Goal: Task Accomplishment & Management: Use online tool/utility

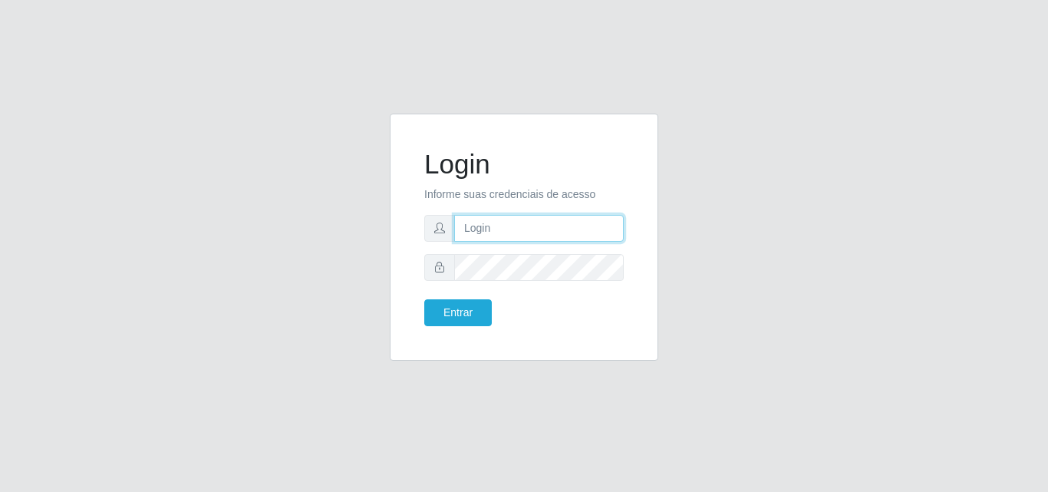
click at [529, 227] on input "text" at bounding box center [539, 228] width 170 height 27
type input "ana@saullus"
click at [547, 281] on form "Login Informe suas credenciais de acesso [PERSON_NAME] Entrar" at bounding box center [523, 237] width 199 height 178
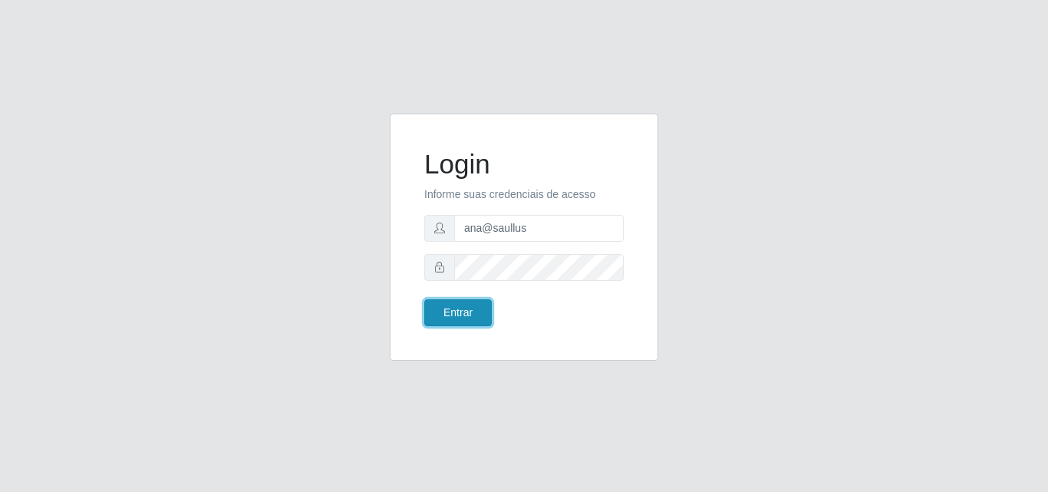
click at [488, 315] on button "Entrar" at bounding box center [458, 312] width 68 height 27
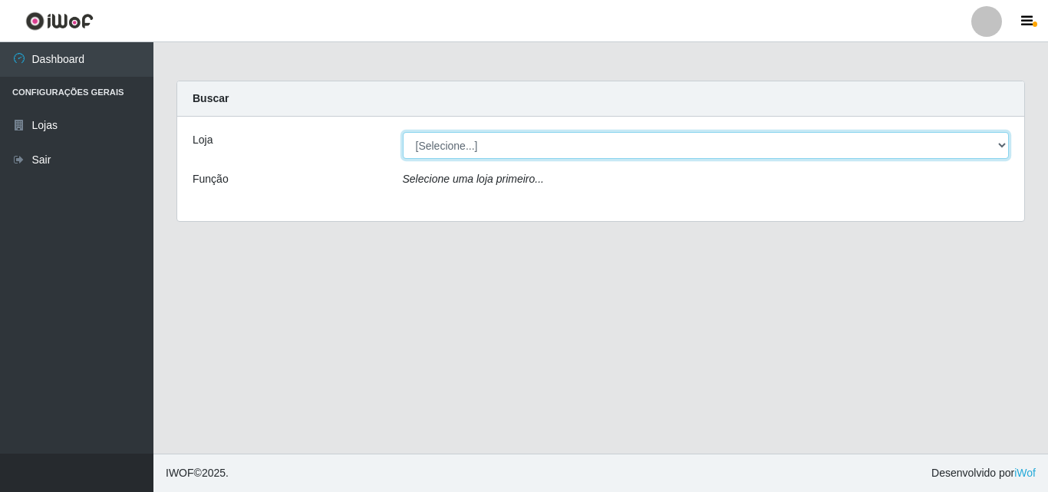
click at [1005, 147] on select "[Selecione...] Saullus Supermercados" at bounding box center [706, 145] width 607 height 27
select select "423"
click at [403, 132] on select "[Selecione...] Saullus Supermercados" at bounding box center [706, 145] width 607 height 27
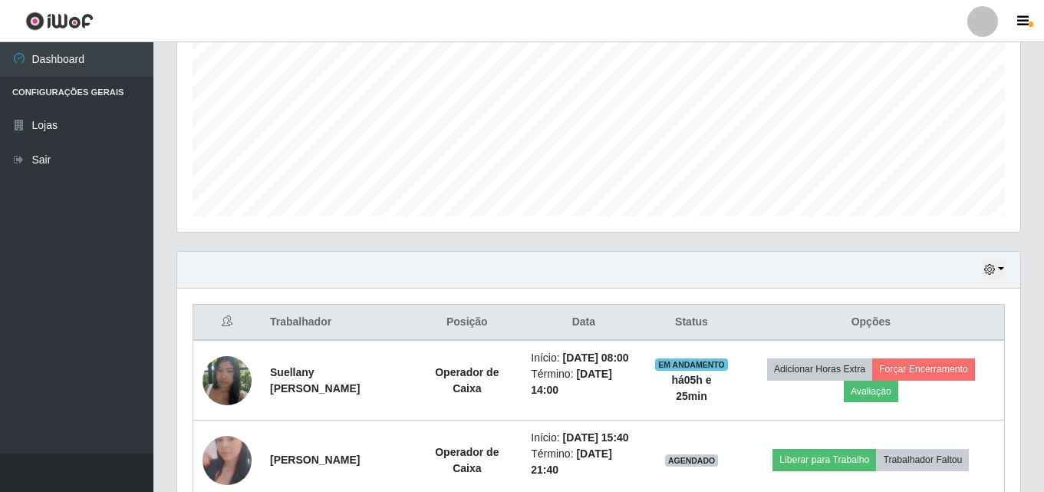
scroll to position [446, 0]
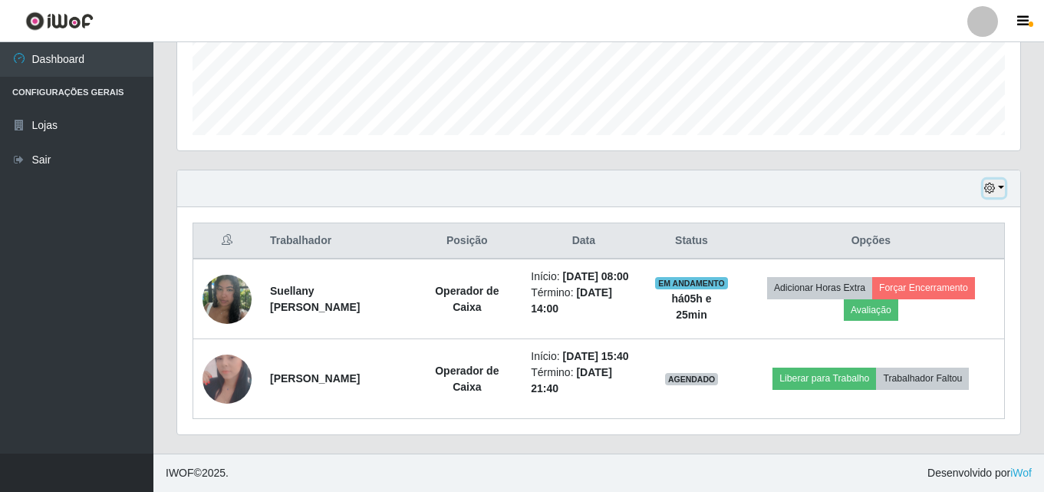
click at [1000, 180] on button "button" at bounding box center [994, 189] width 21 height 18
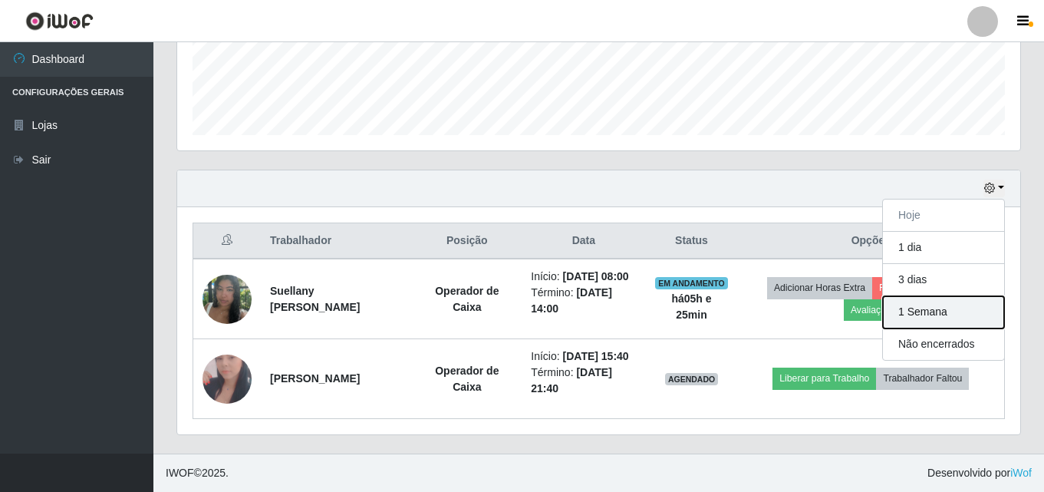
click at [943, 296] on button "1 Semana" at bounding box center [943, 312] width 121 height 32
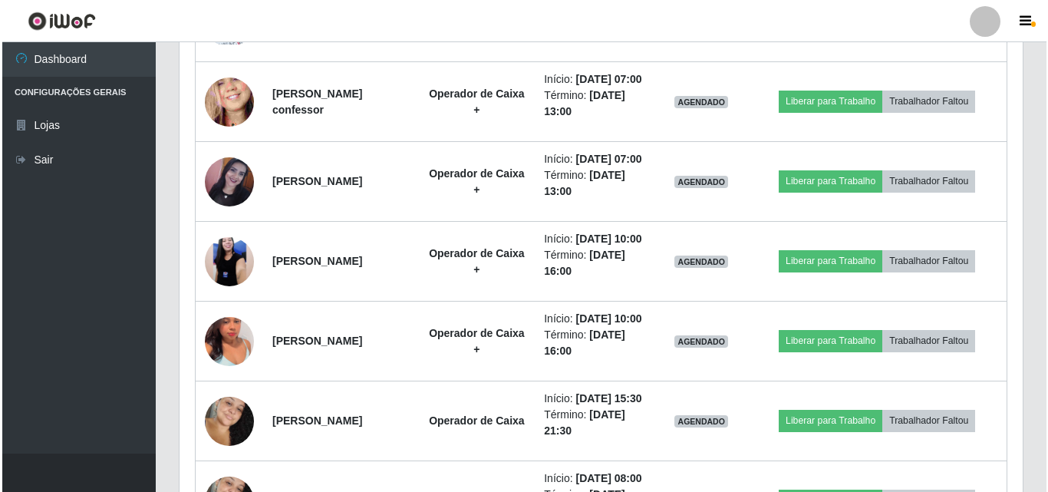
scroll to position [1136, 0]
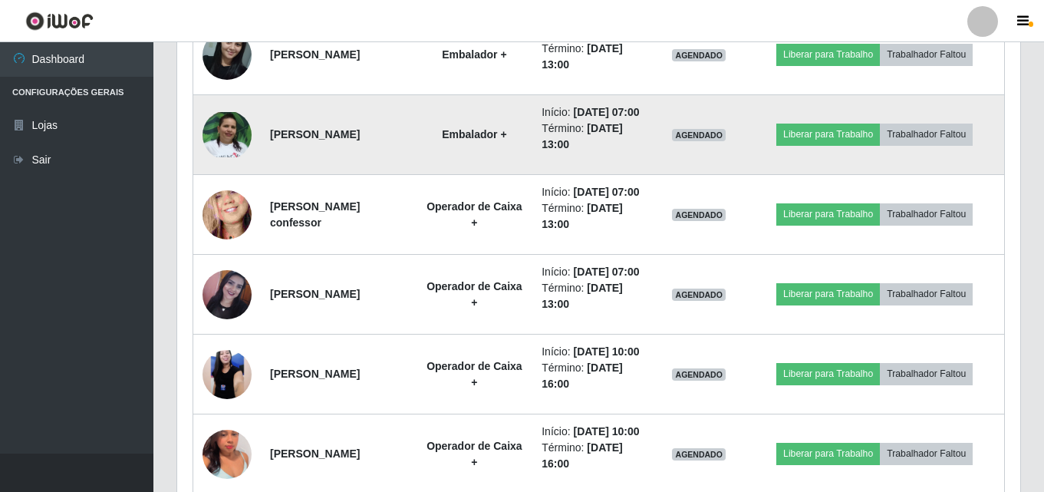
click at [248, 157] on img at bounding box center [227, 134] width 49 height 45
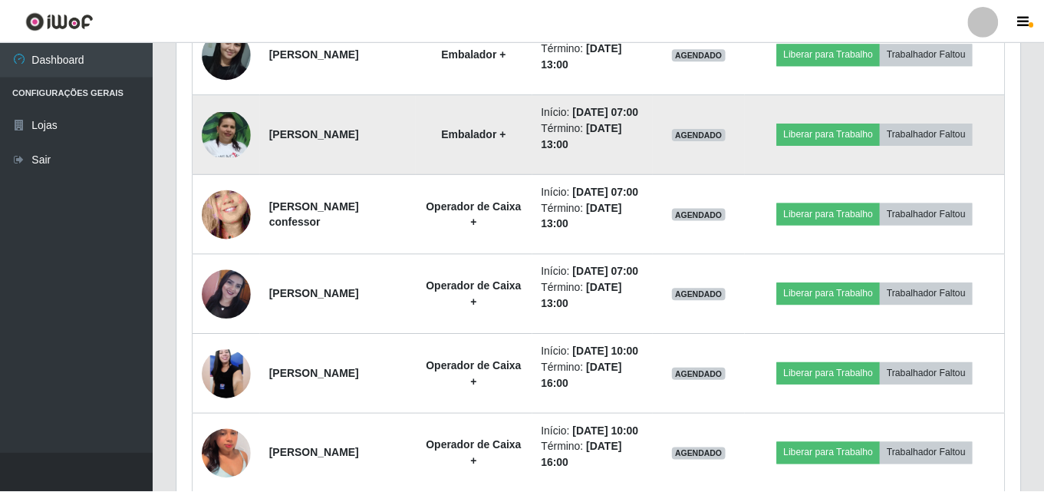
scroll to position [318, 836]
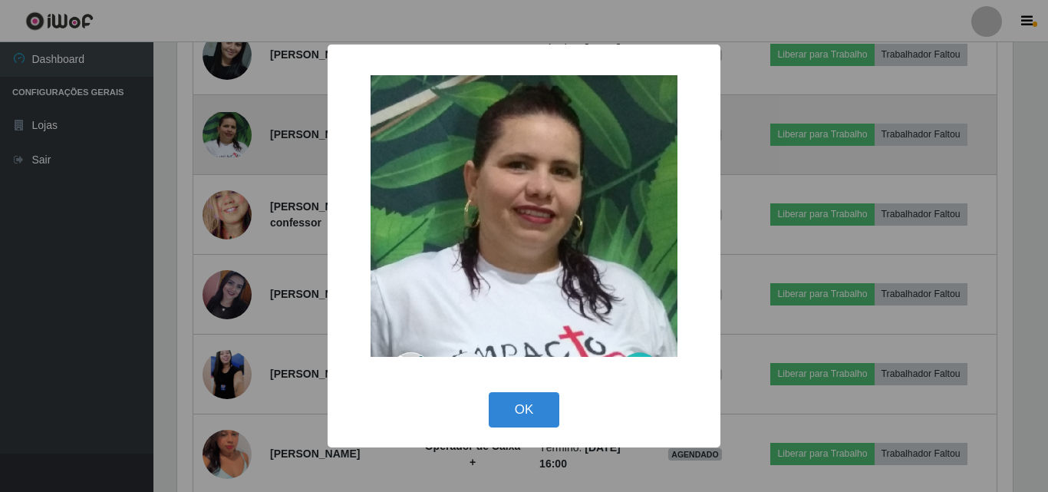
click at [248, 252] on div "× OK Cancel" at bounding box center [524, 246] width 1048 height 492
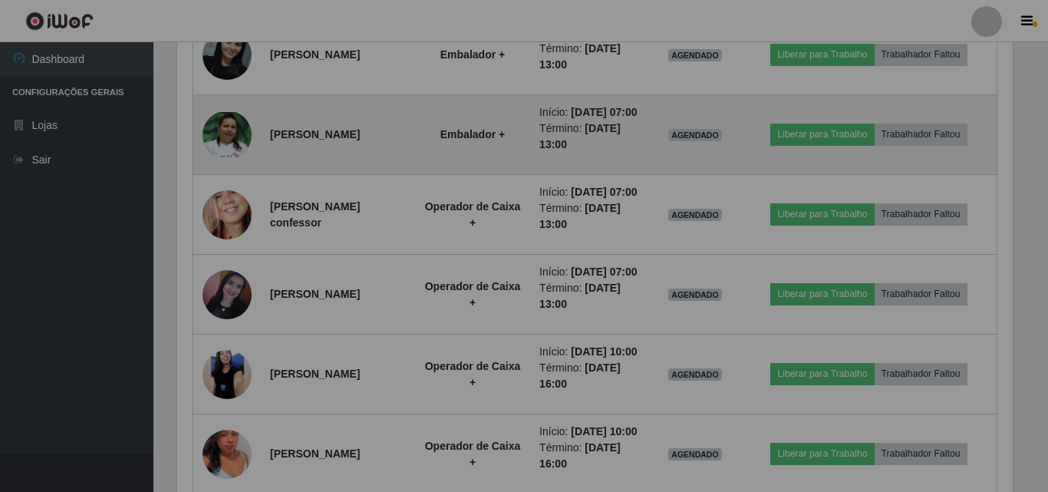
click at [248, 252] on div "× OK Cancel" at bounding box center [524, 246] width 1048 height 492
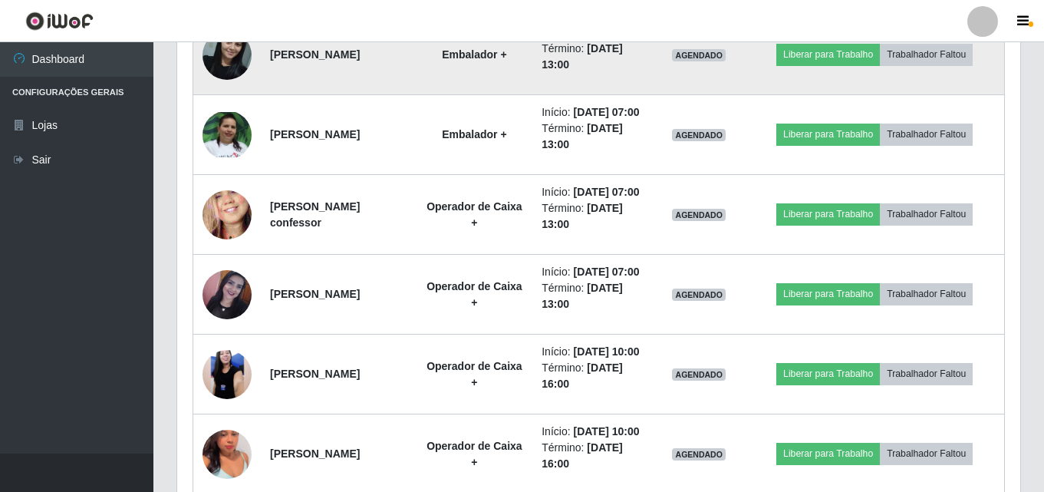
scroll to position [318, 843]
click at [230, 87] on img at bounding box center [227, 54] width 49 height 65
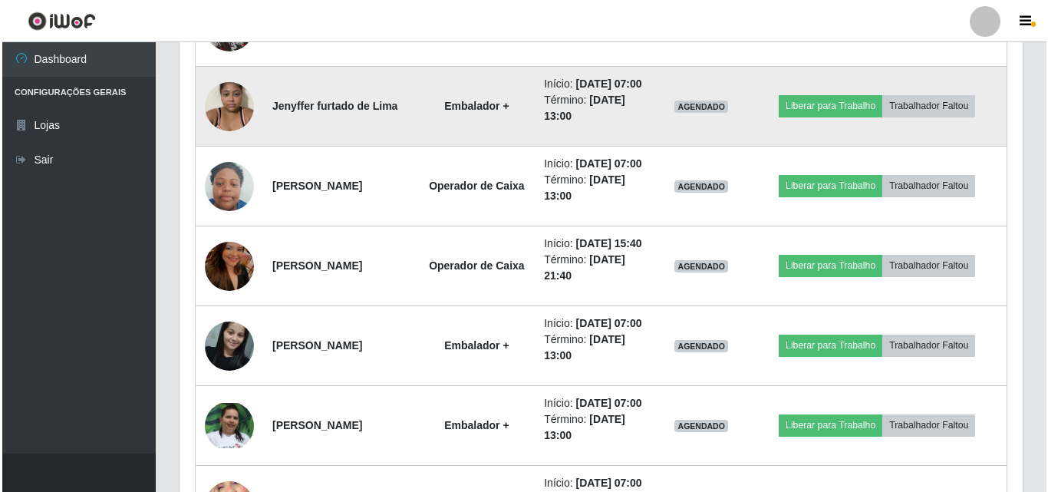
scroll to position [753, 0]
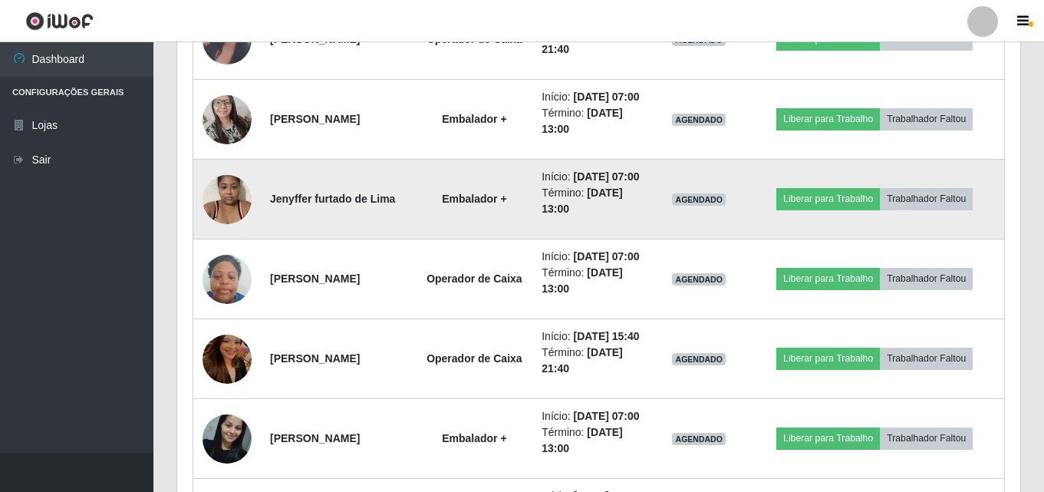
click at [231, 232] on img at bounding box center [227, 198] width 49 height 65
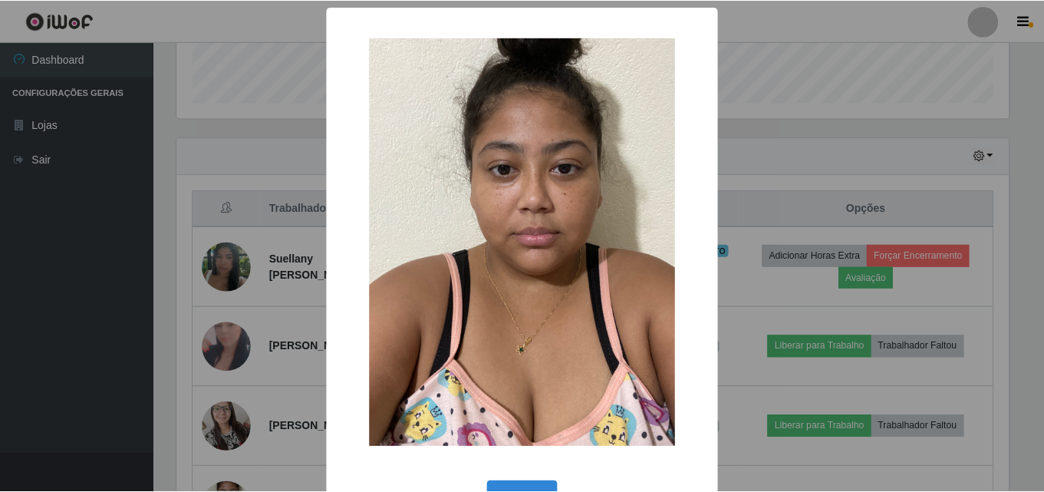
scroll to position [753, 0]
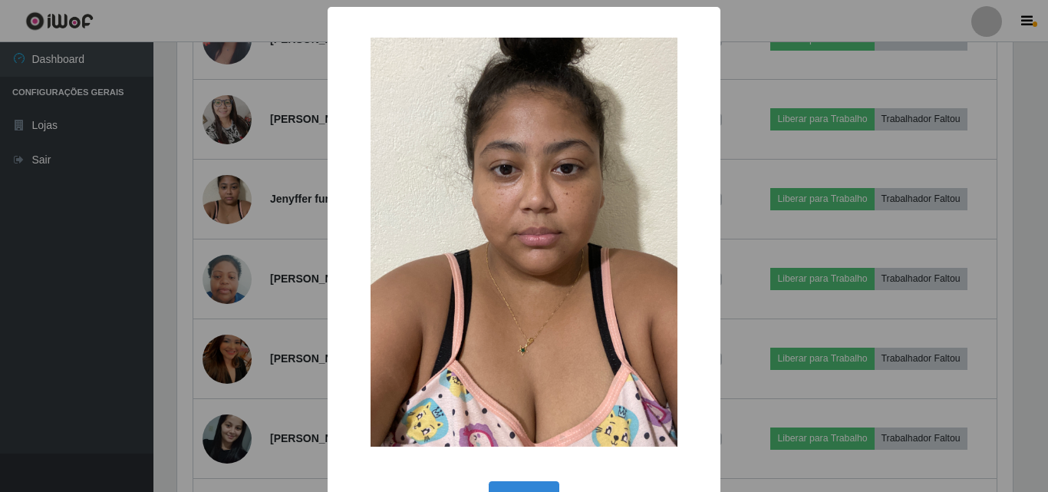
click at [231, 255] on div "× OK Cancel" at bounding box center [524, 246] width 1048 height 492
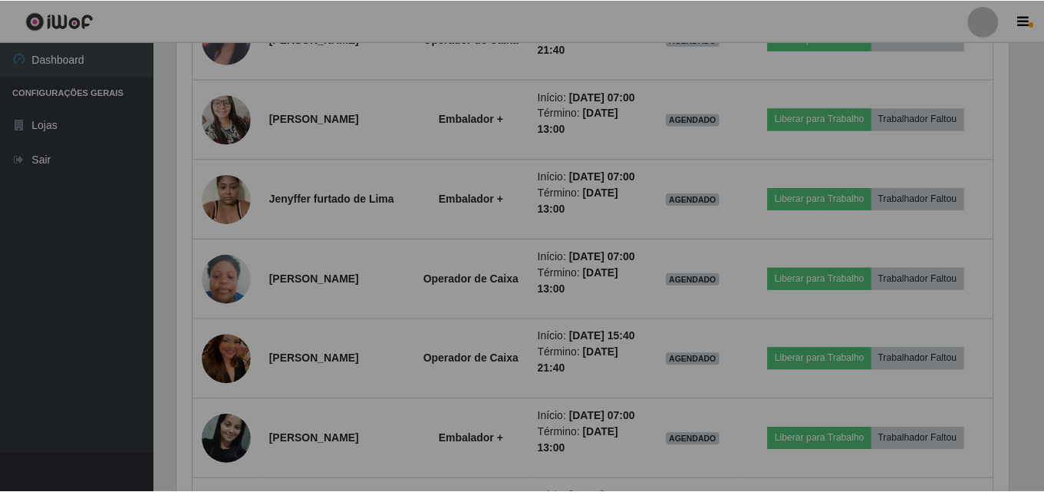
scroll to position [0, 0]
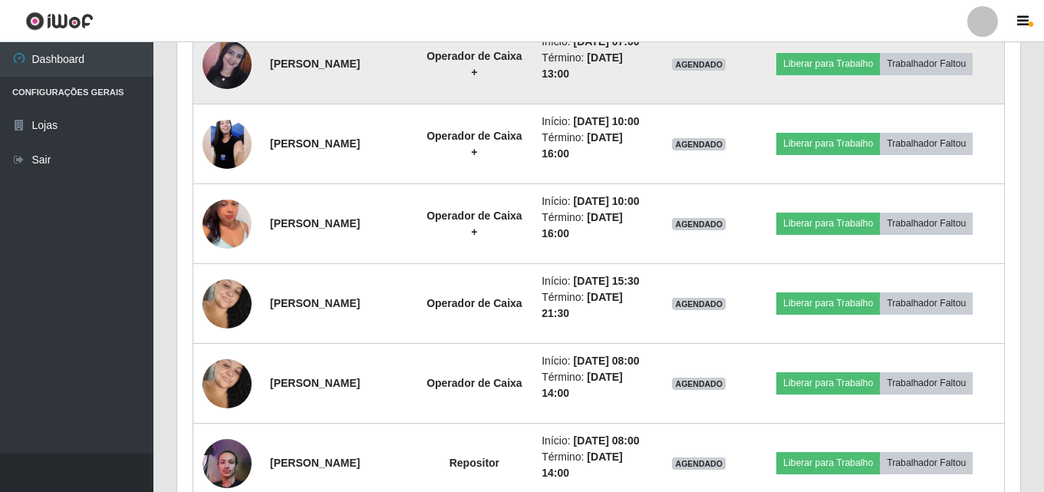
click at [229, 89] on img at bounding box center [227, 64] width 49 height 49
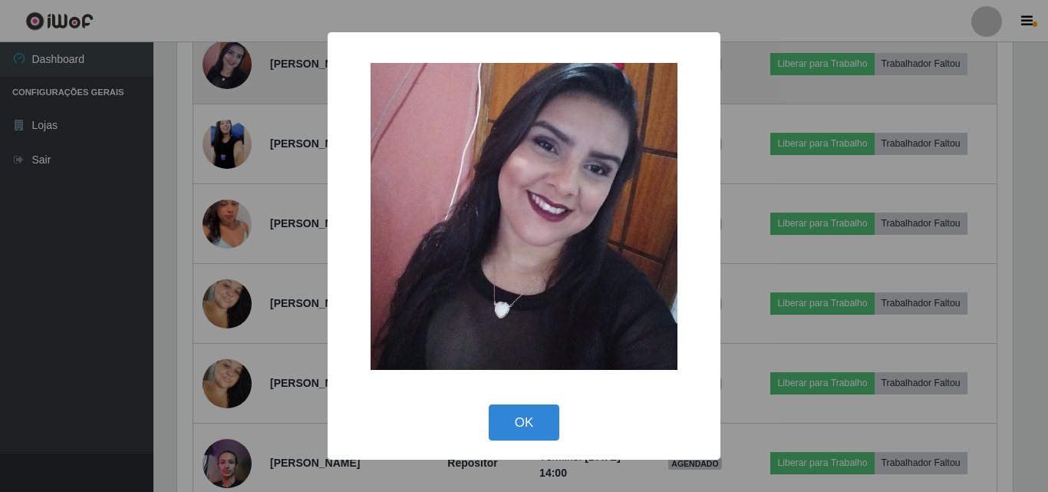
click at [229, 213] on div "× OK Cancel" at bounding box center [524, 246] width 1048 height 492
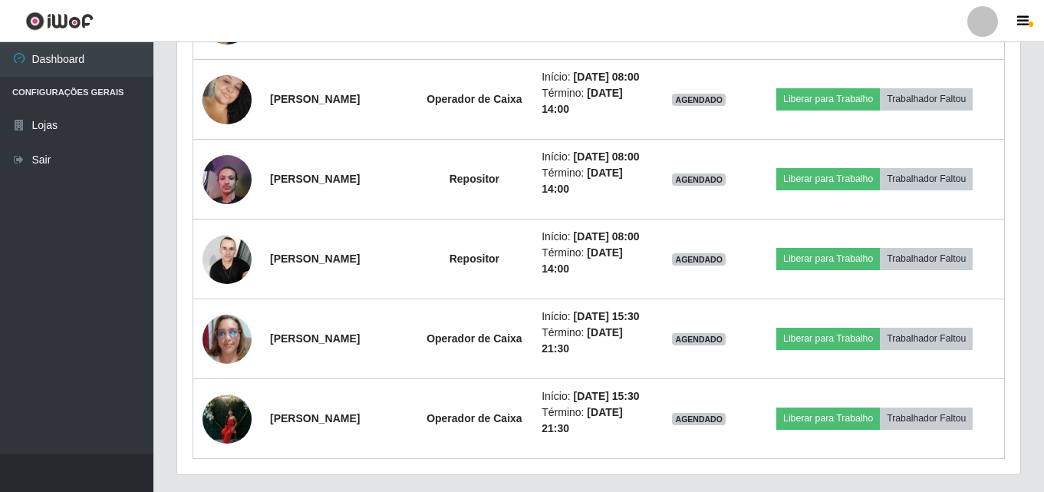
scroll to position [1520, 0]
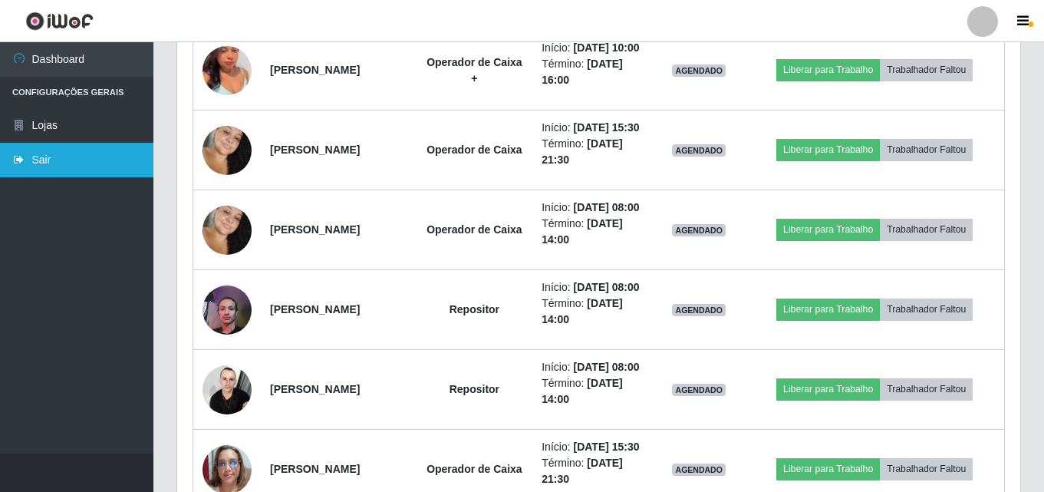
click at [89, 163] on link "Sair" at bounding box center [76, 160] width 153 height 35
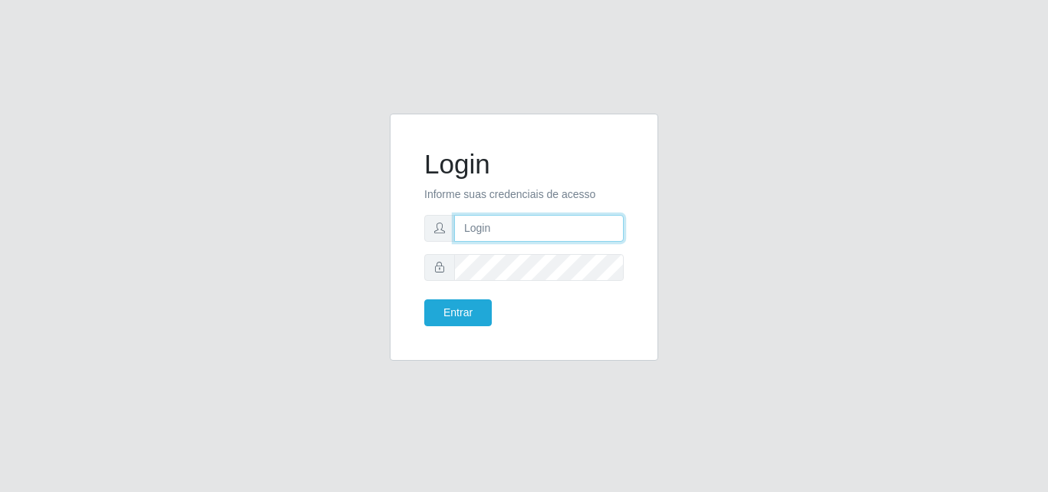
click at [501, 231] on input "text" at bounding box center [539, 228] width 170 height 27
type input "ana@saullus"
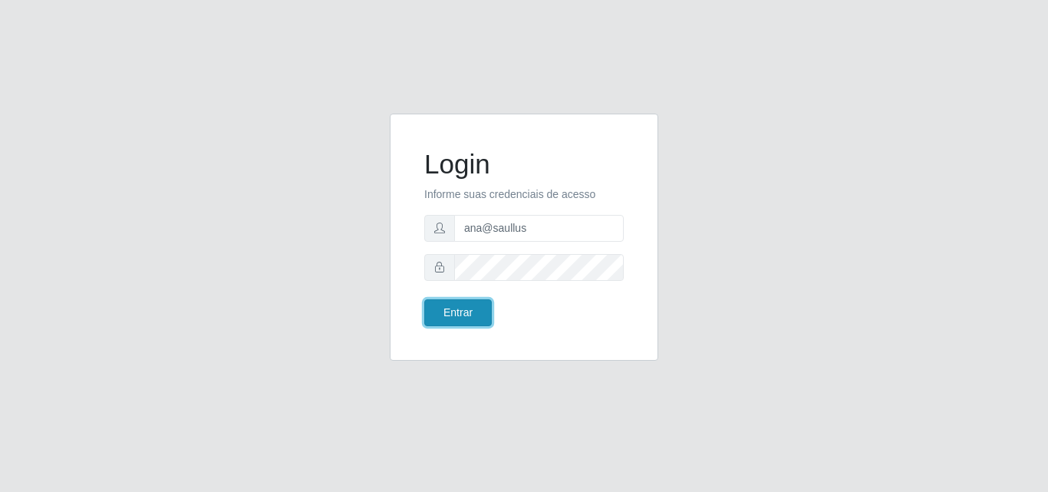
click at [473, 315] on button "Entrar" at bounding box center [458, 312] width 68 height 27
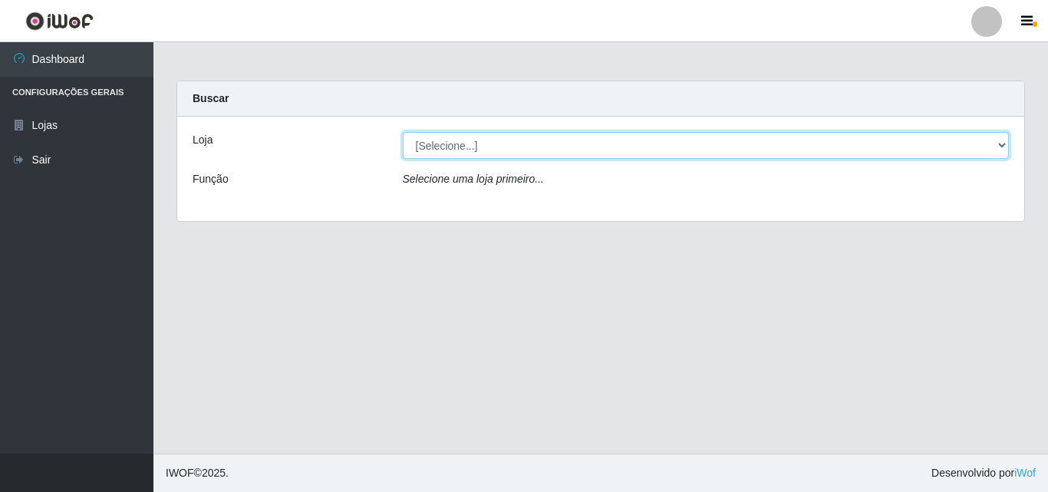
click at [452, 144] on select "[Selecione...] Saullus Supermercados" at bounding box center [706, 145] width 607 height 27
select select "423"
click at [403, 132] on select "[Selecione...] Saullus Supermercados" at bounding box center [706, 145] width 607 height 27
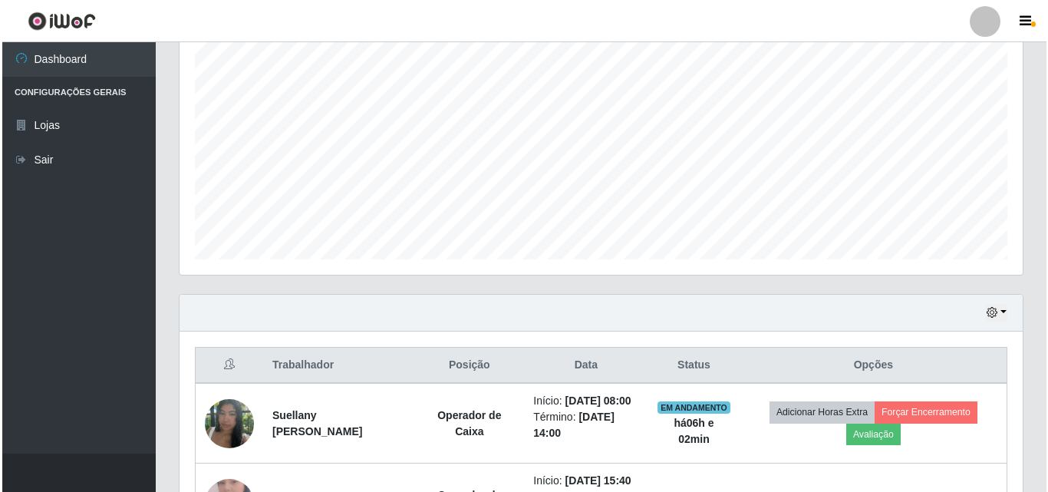
scroll to position [446, 0]
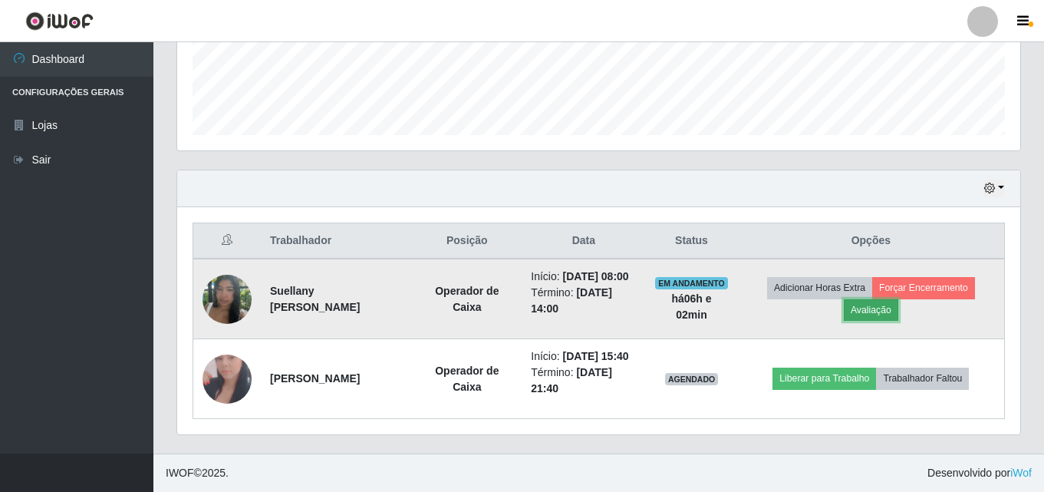
click at [887, 299] on button "Avaliação" at bounding box center [871, 309] width 54 height 21
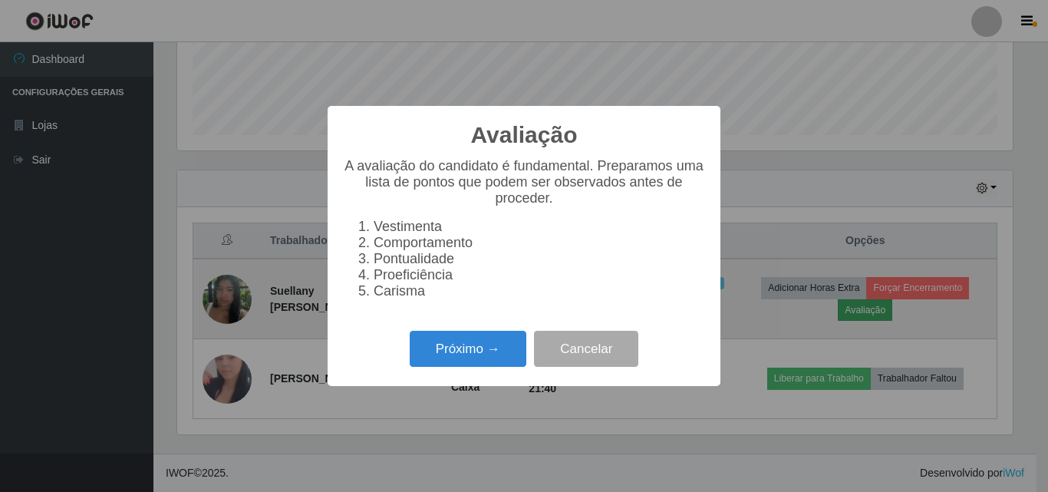
scroll to position [318, 836]
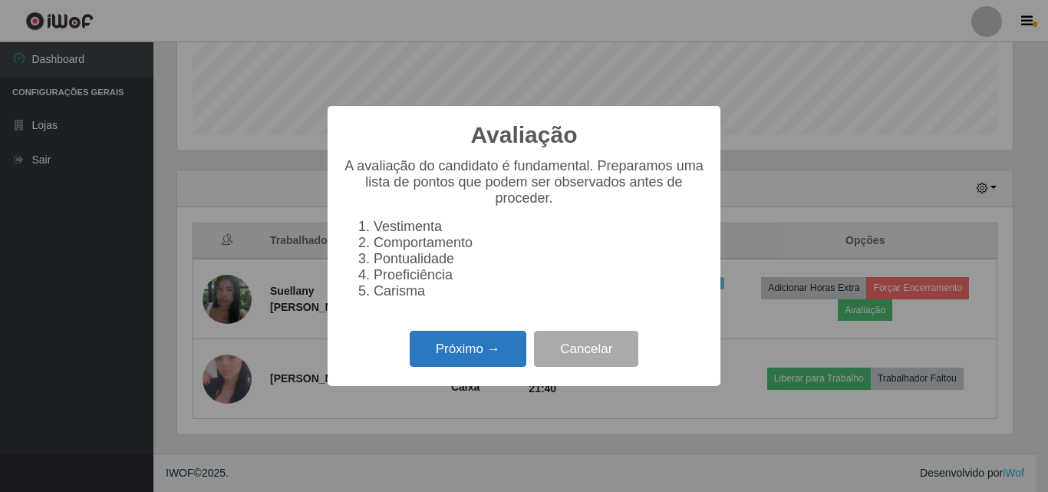
click at [476, 354] on button "Próximo →" at bounding box center [468, 349] width 117 height 36
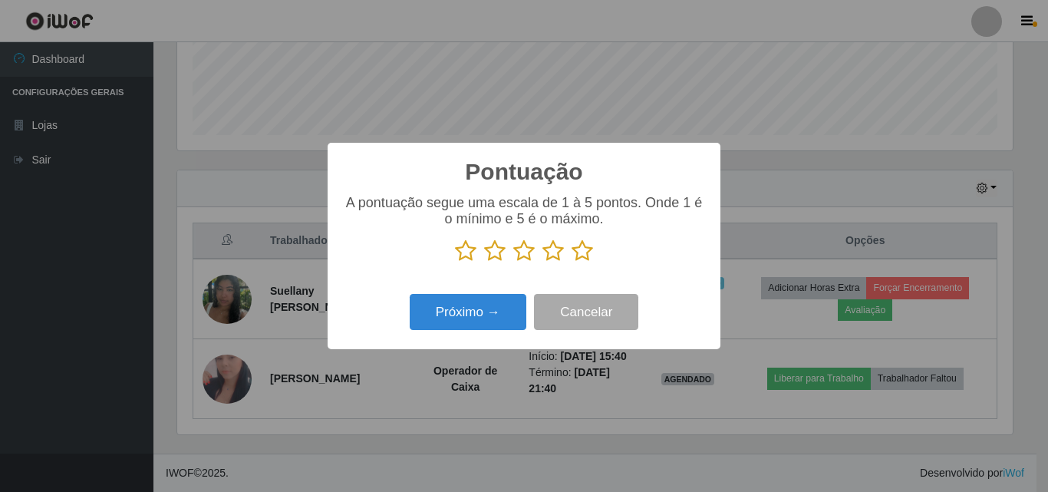
click at [462, 252] on icon at bounding box center [465, 250] width 21 height 23
click at [455, 262] on input "radio" at bounding box center [455, 262] width 0 height 0
click at [496, 251] on icon at bounding box center [494, 250] width 21 height 23
click at [484, 262] on input "radio" at bounding box center [484, 262] width 0 height 0
click at [496, 251] on icon at bounding box center [494, 250] width 21 height 23
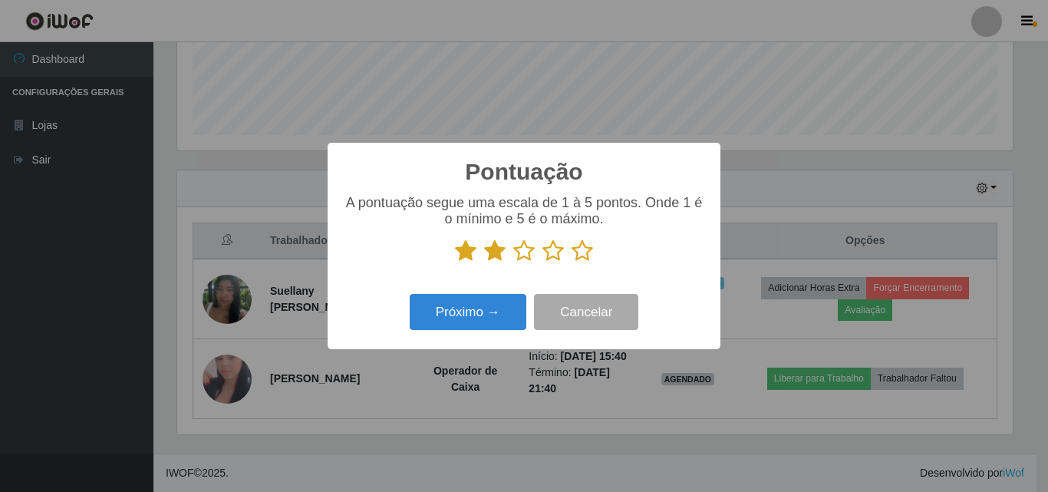
click at [484, 262] on input "radio" at bounding box center [484, 262] width 0 height 0
click at [523, 252] on icon at bounding box center [523, 250] width 21 height 23
click at [513, 262] on input "radio" at bounding box center [513, 262] width 0 height 0
click at [551, 252] on icon at bounding box center [552, 250] width 21 height 23
click at [542, 262] on input "radio" at bounding box center [542, 262] width 0 height 0
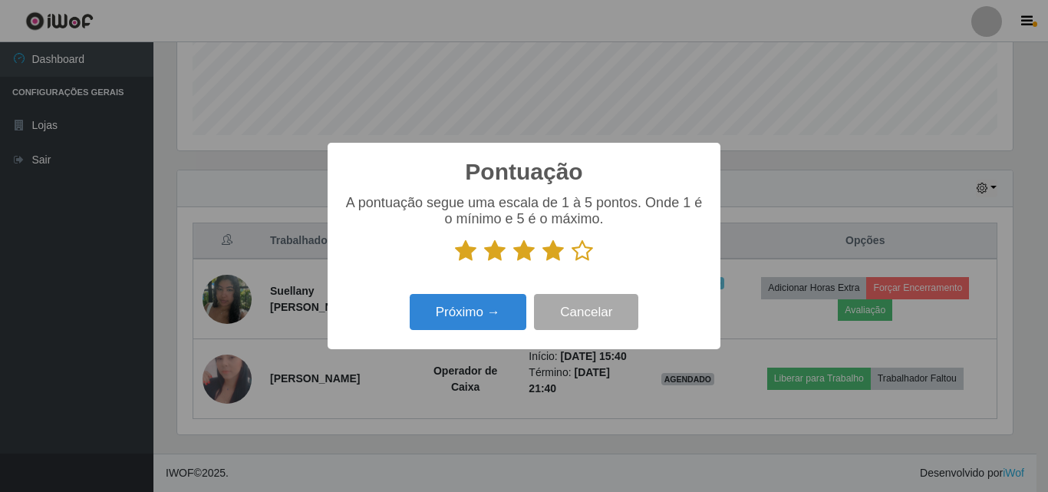
click at [585, 253] on icon at bounding box center [582, 250] width 21 height 23
click at [572, 262] on input "radio" at bounding box center [572, 262] width 0 height 0
click at [503, 312] on button "Próximo →" at bounding box center [468, 312] width 117 height 36
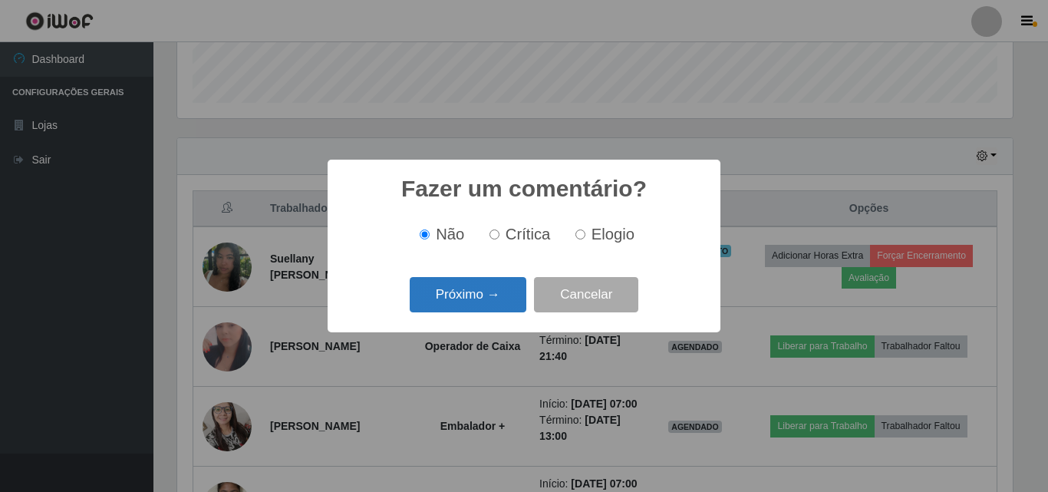
click at [496, 285] on button "Próximo →" at bounding box center [468, 295] width 117 height 36
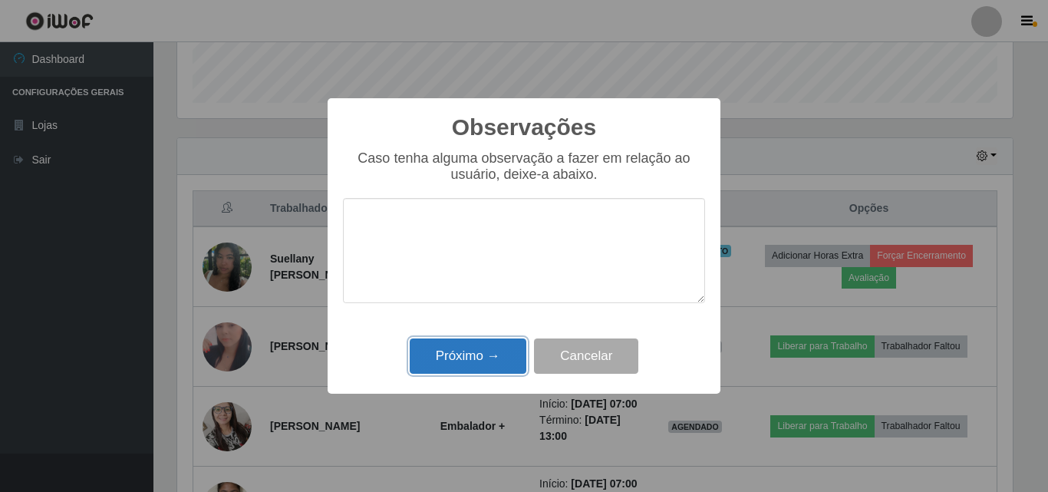
click at [463, 353] on button "Próximo →" at bounding box center [468, 356] width 117 height 36
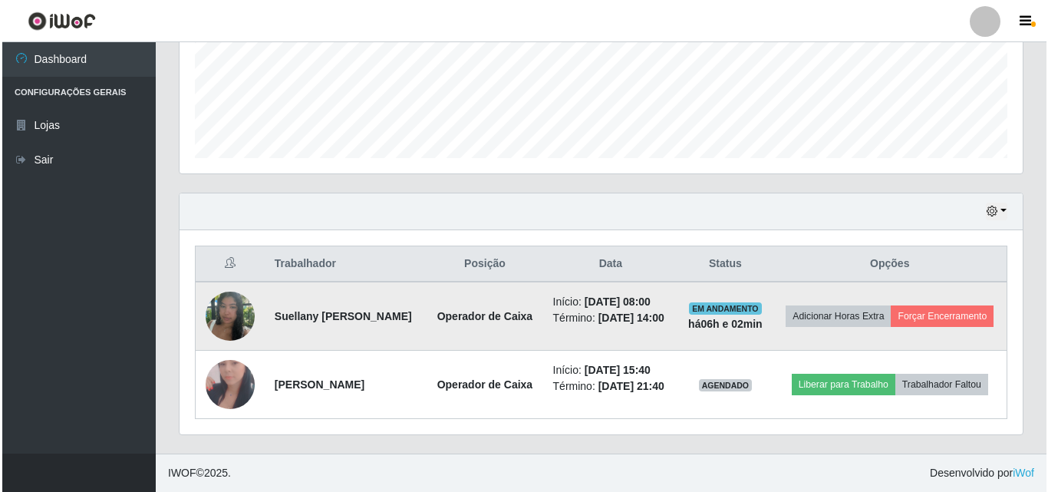
scroll to position [414, 0]
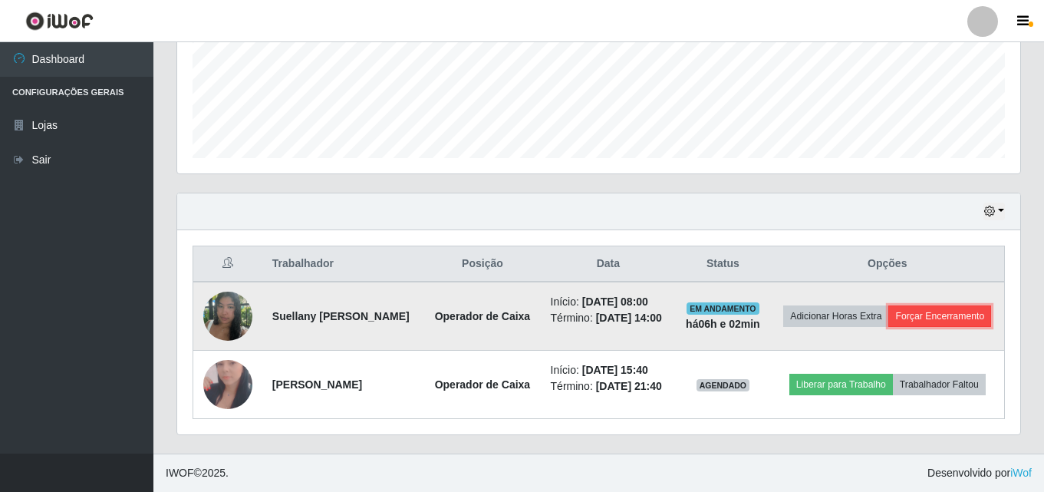
click at [916, 306] on button "Forçar Encerramento" at bounding box center [940, 315] width 103 height 21
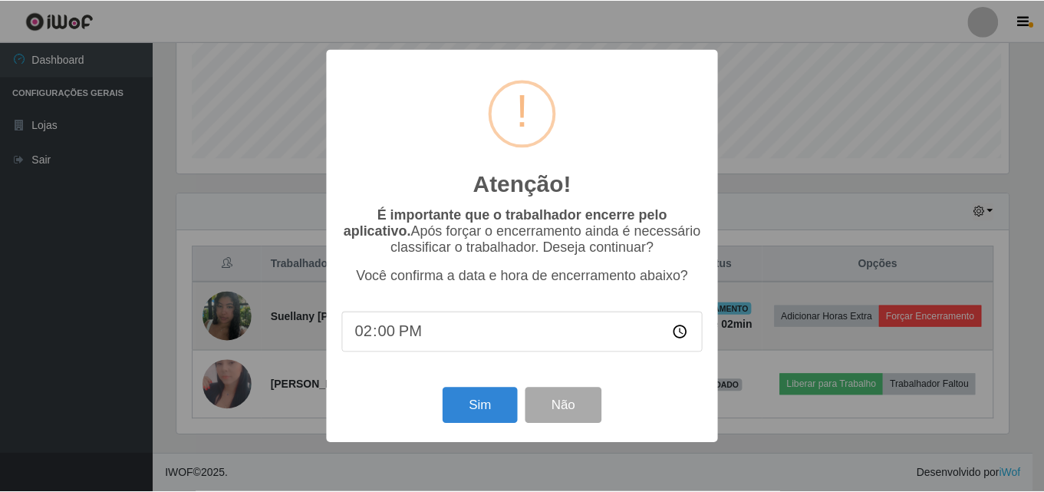
scroll to position [318, 836]
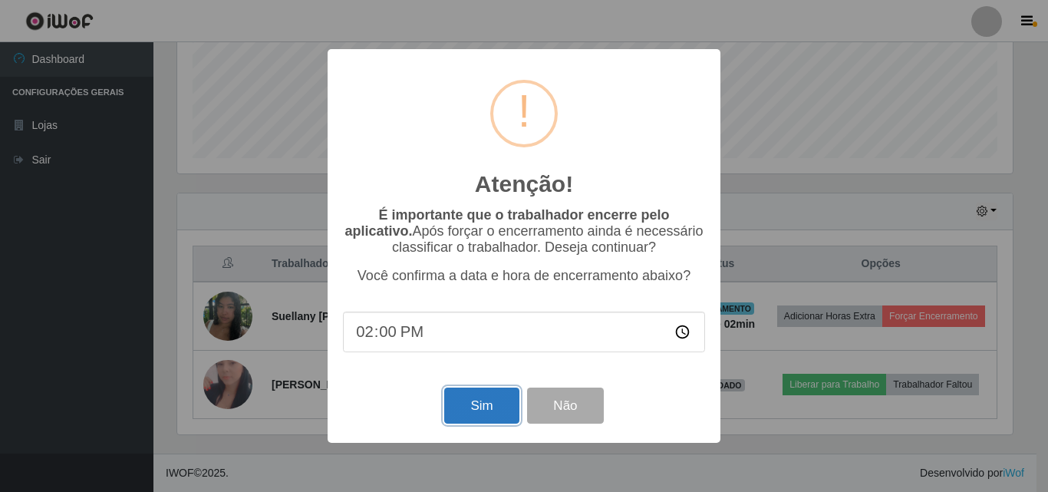
click at [486, 409] on button "Sim" at bounding box center [481, 405] width 74 height 36
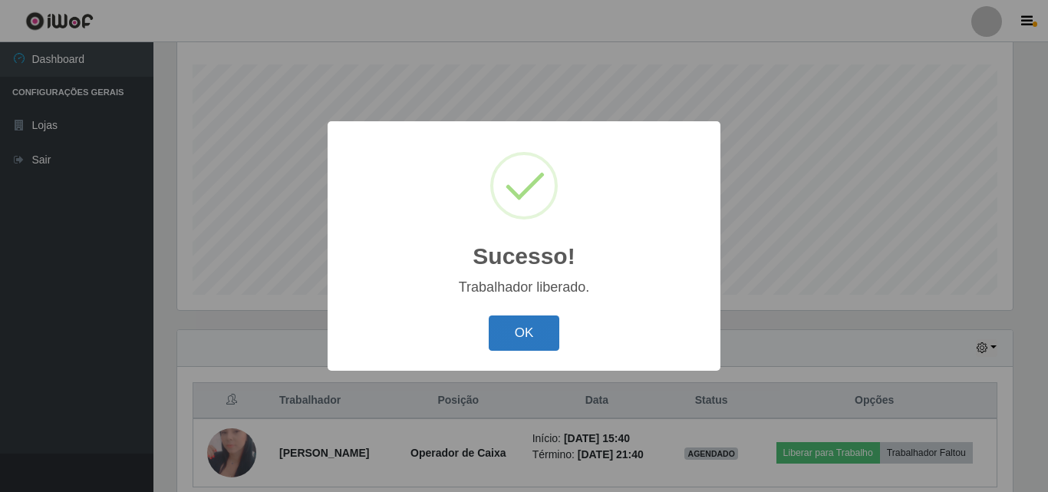
click at [540, 341] on button "OK" at bounding box center [524, 333] width 71 height 36
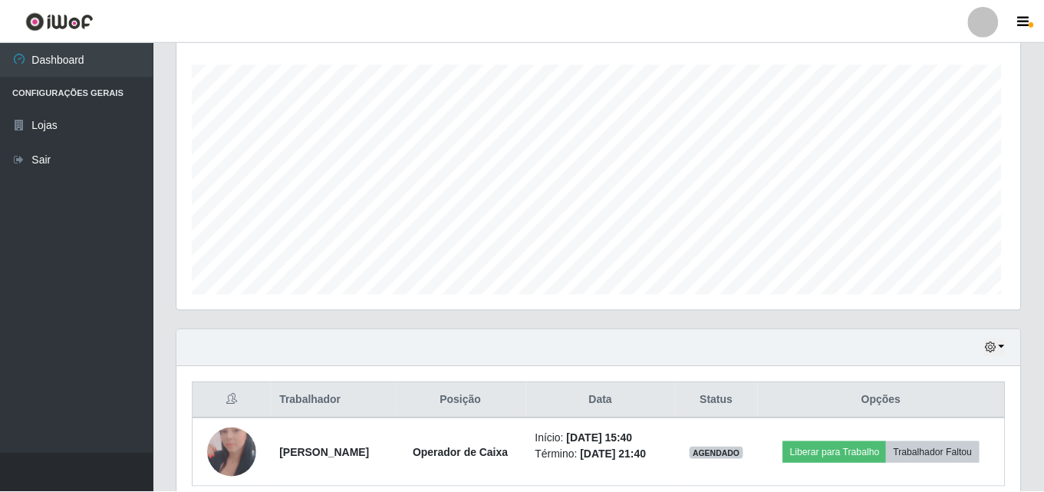
scroll to position [318, 843]
